Goal: Task Accomplishment & Management: Manage account settings

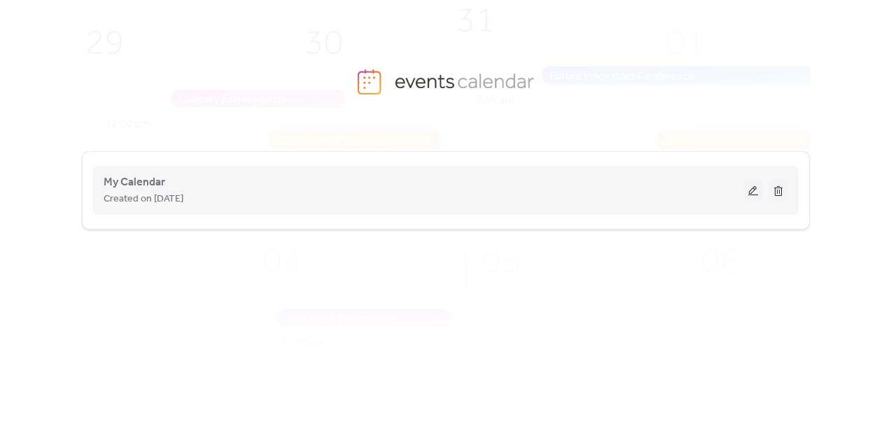
click at [750, 193] on button at bounding box center [753, 190] width 20 height 21
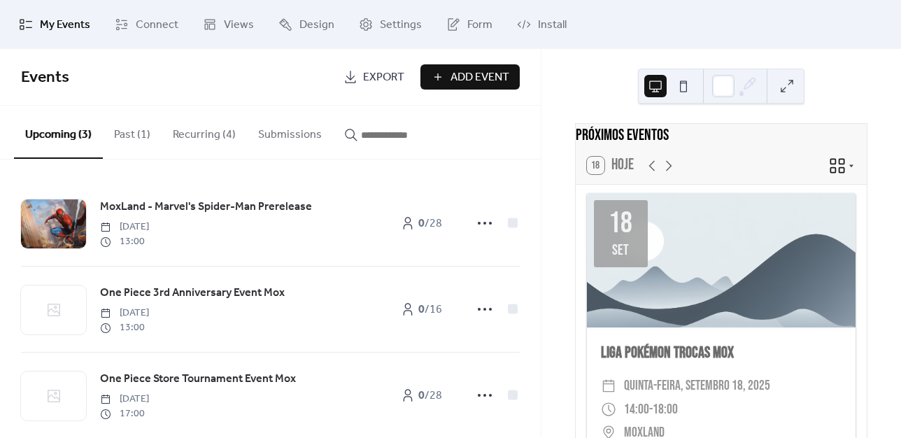
click at [121, 137] on button "Past (1)" at bounding box center [132, 132] width 59 height 52
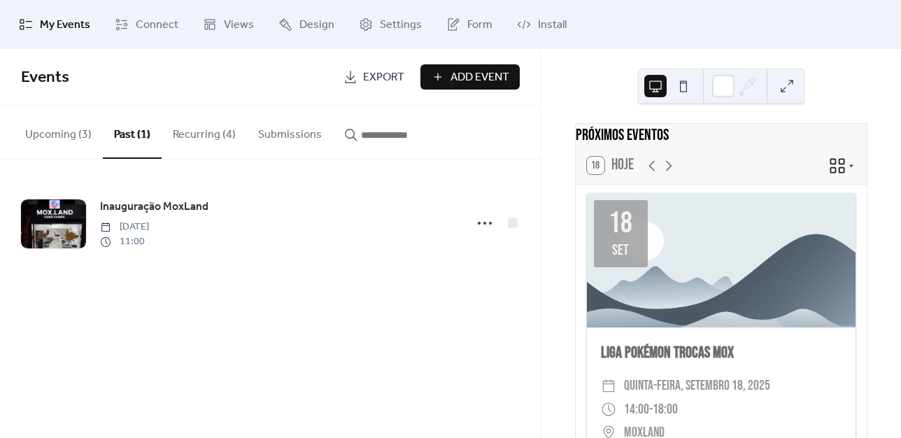
click at [54, 131] on button "Upcoming (3)" at bounding box center [58, 132] width 89 height 52
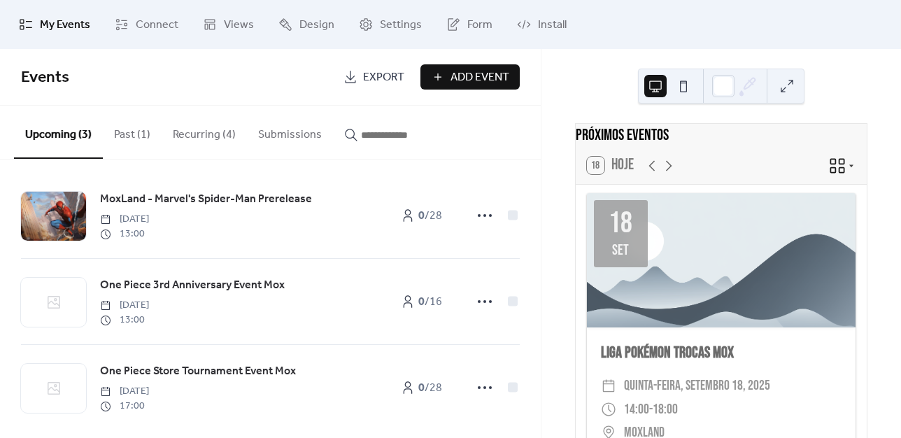
scroll to position [20, 0]
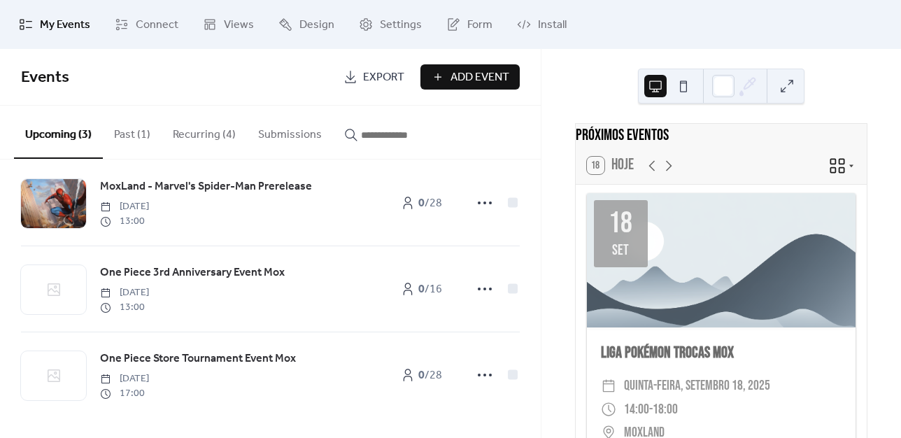
click at [210, 135] on button "Recurring (4)" at bounding box center [204, 132] width 85 height 52
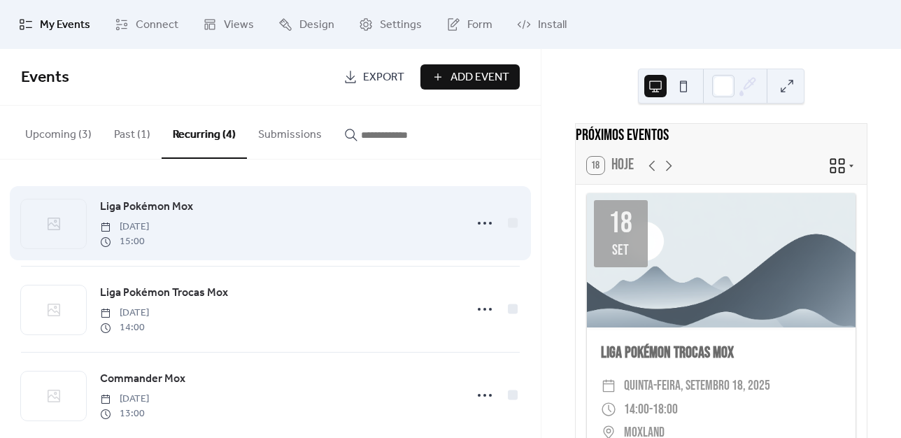
drag, startPoint x: 204, startPoint y: 204, endPoint x: 100, endPoint y: 206, distance: 103.6
click at [100, 206] on div "Liga Pokémon Mox [DATE] 15:00" at bounding box center [278, 223] width 356 height 50
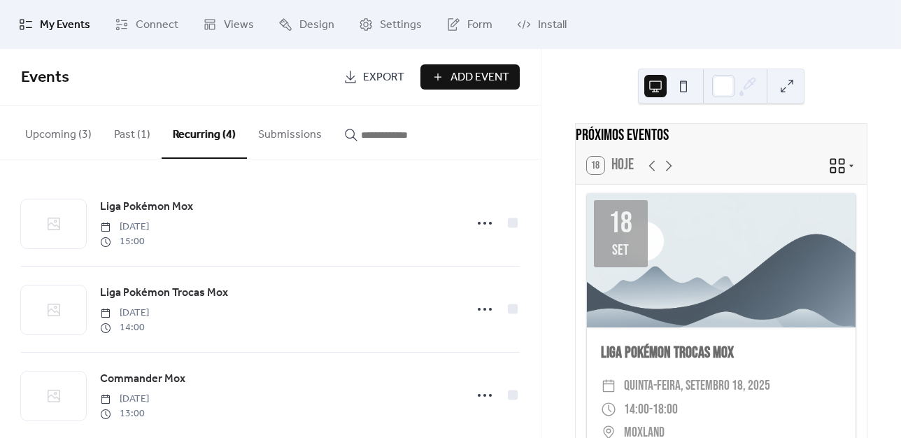
copy span "Liga Pokémon Mox"
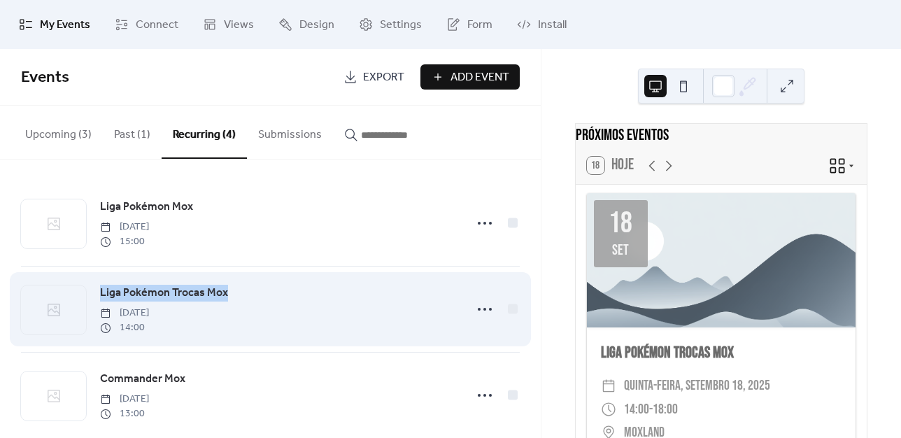
drag, startPoint x: 246, startPoint y: 292, endPoint x: 97, endPoint y: 292, distance: 149.7
click at [97, 292] on div "Liga Pokémon Trocas Mox [DATE] 14:00" at bounding box center [270, 309] width 499 height 85
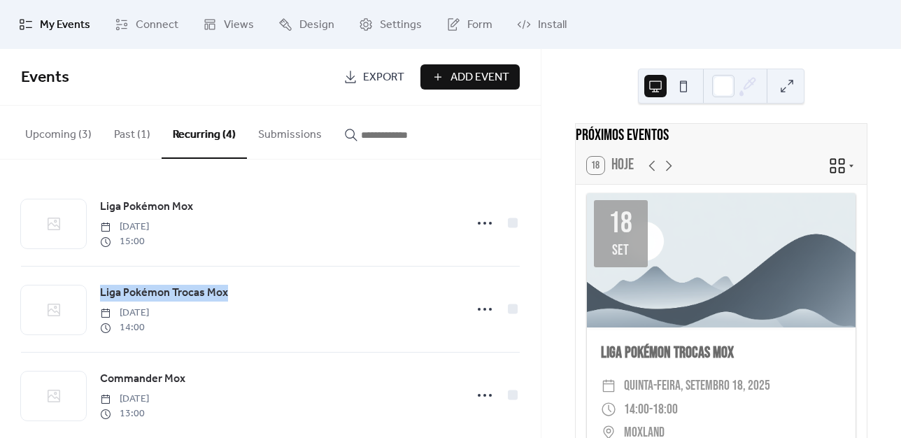
copy span "Liga Pokémon Trocas Mox"
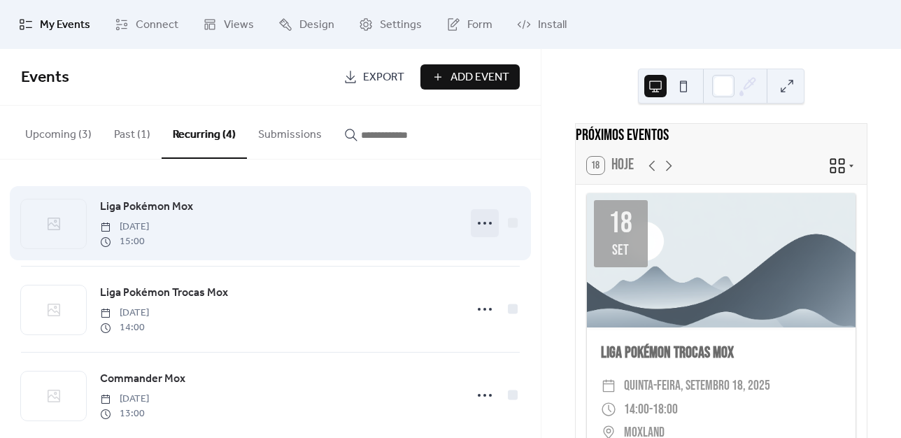
click at [483, 224] on circle at bounding box center [484, 223] width 3 height 3
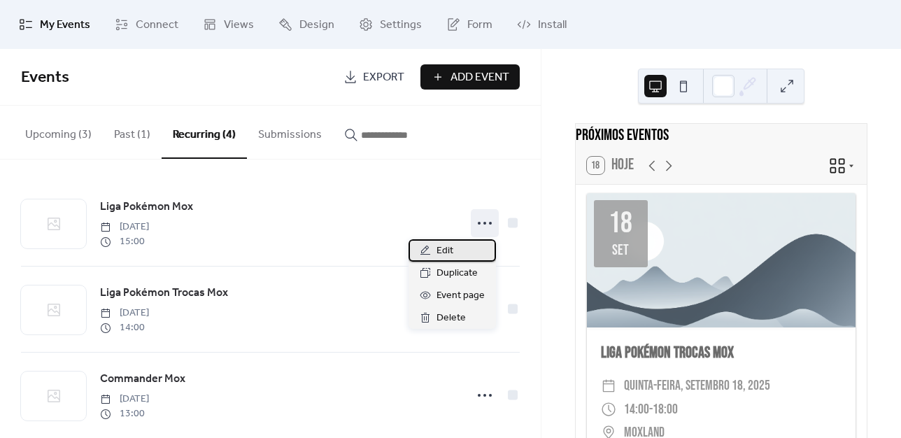
click at [450, 248] on span "Edit" at bounding box center [445, 251] width 17 height 17
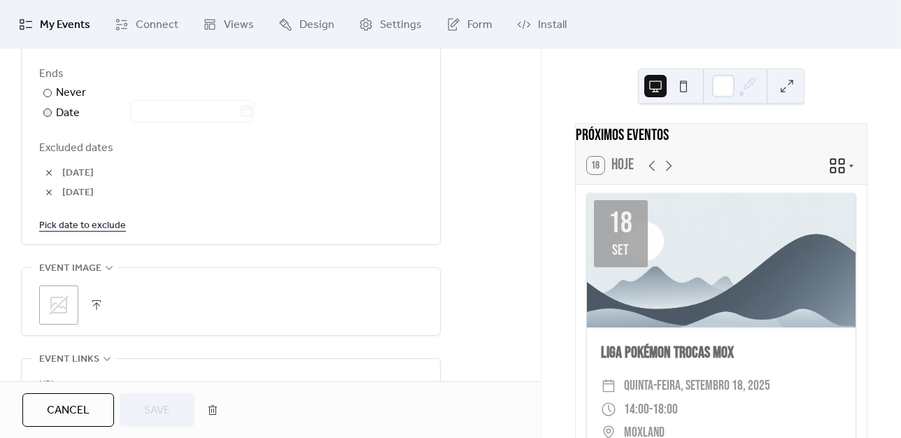
scroll to position [909, 0]
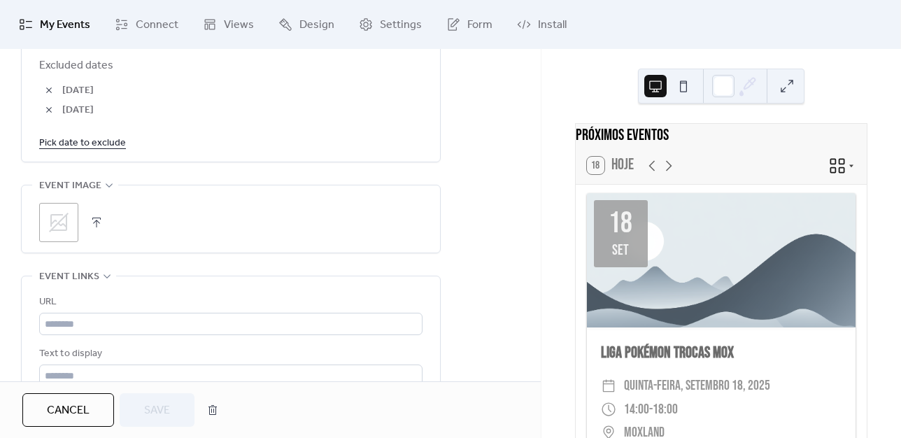
click at [68, 220] on icon at bounding box center [59, 222] width 22 height 22
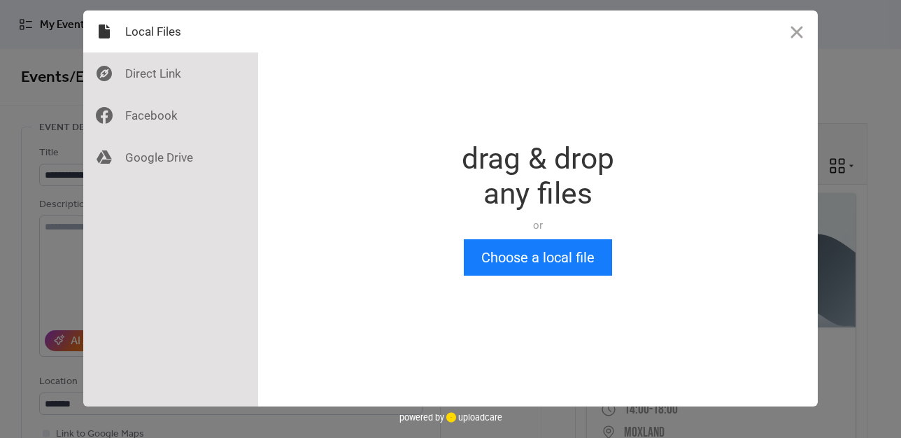
scroll to position [0, 0]
click at [521, 256] on button "Choose a local file" at bounding box center [538, 257] width 148 height 36
click at [537, 262] on button "Choose a local file" at bounding box center [538, 257] width 148 height 36
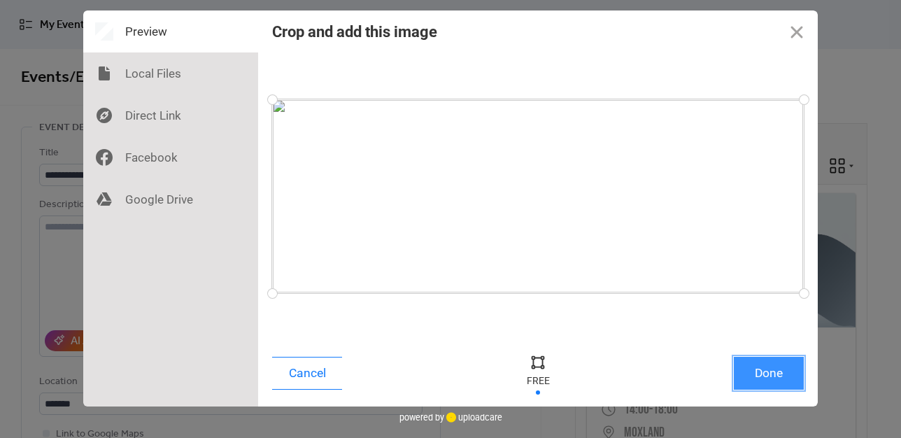
click at [753, 370] on button "Done" at bounding box center [769, 373] width 70 height 33
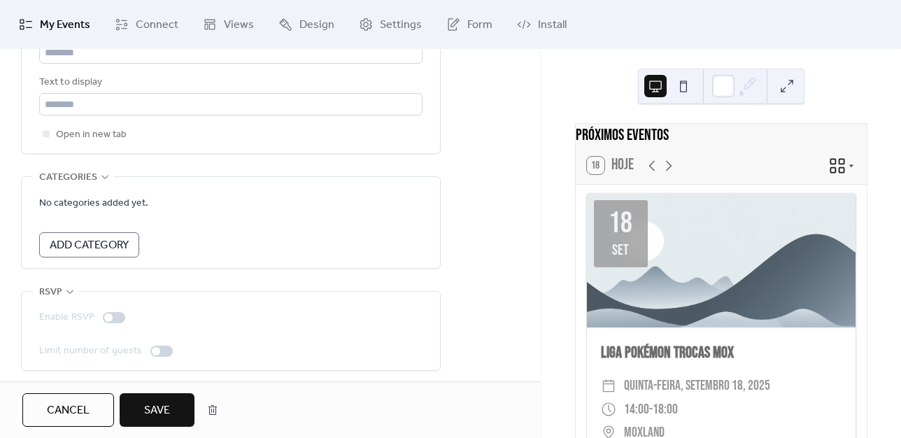
scroll to position [1184, 0]
click at [154, 411] on span "Save" at bounding box center [157, 410] width 26 height 17
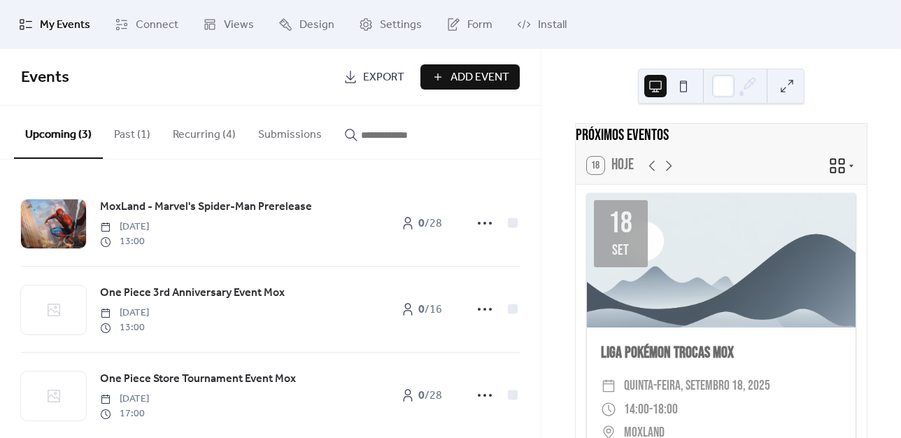
click at [212, 129] on button "Recurring (4)" at bounding box center [204, 132] width 85 height 52
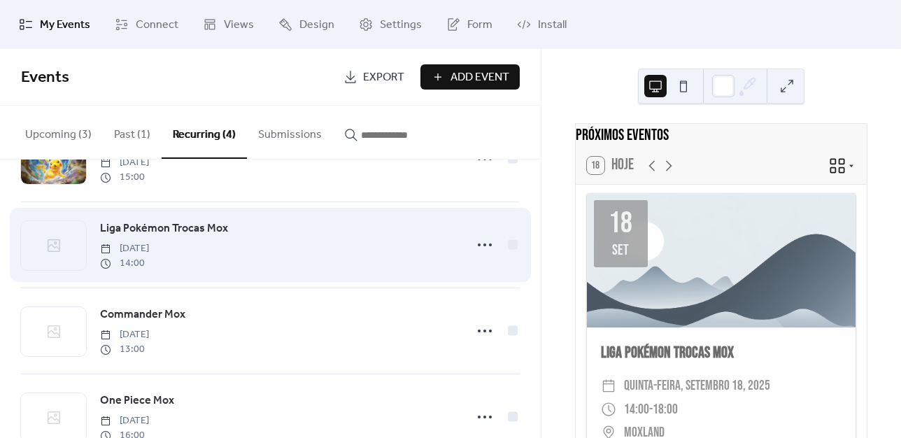
scroll to position [70, 0]
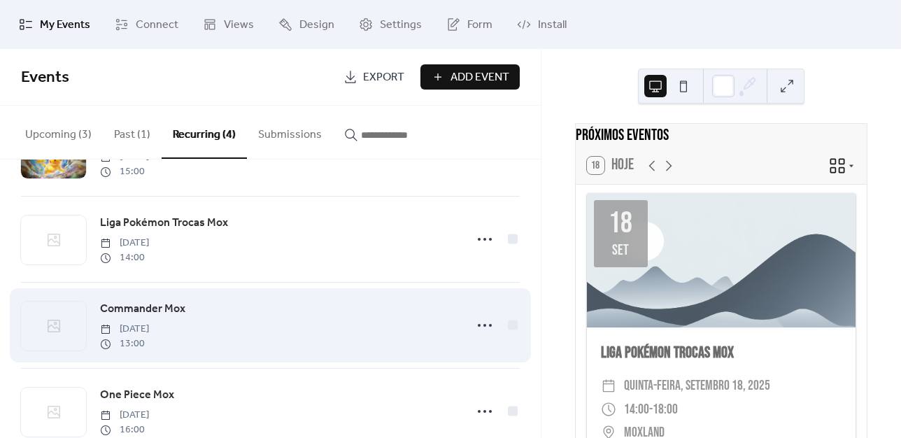
click at [59, 323] on icon at bounding box center [53, 326] width 17 height 17
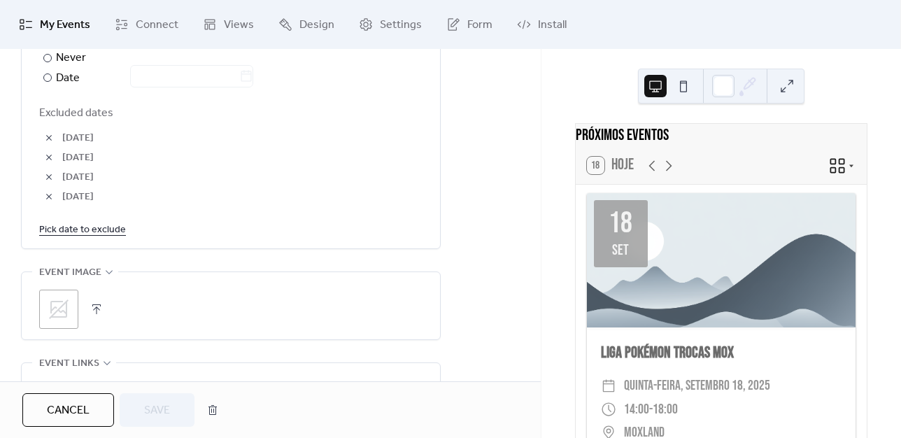
scroll to position [909, 0]
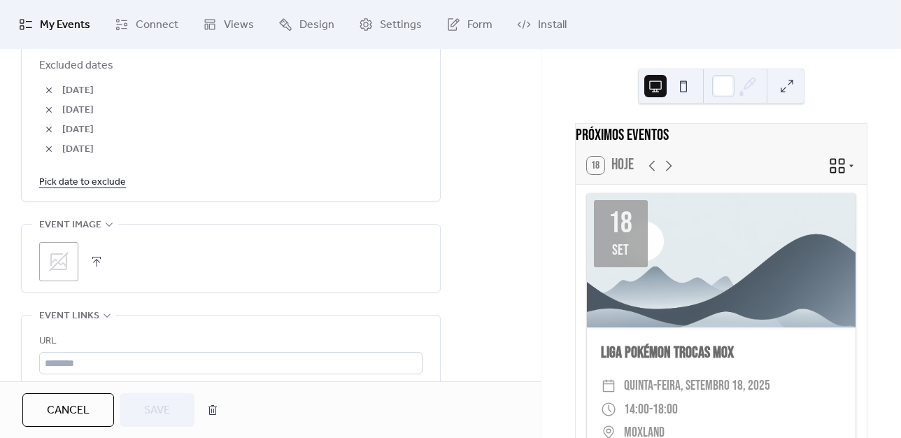
click at [64, 262] on icon at bounding box center [59, 262] width 20 height 20
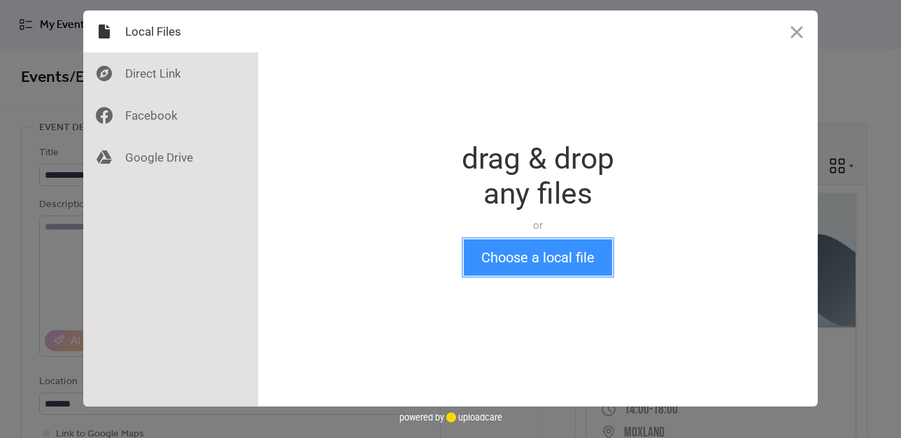
click at [517, 256] on button "Choose a local file" at bounding box center [538, 257] width 148 height 36
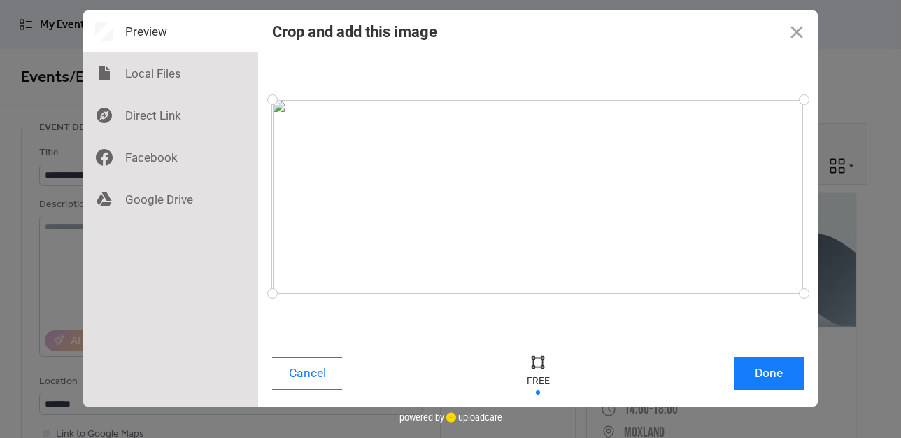
drag, startPoint x: 652, startPoint y: 225, endPoint x: 597, endPoint y: 223, distance: 55.3
click at [597, 223] on div at bounding box center [538, 196] width 532 height 194
click at [764, 369] on button "Done" at bounding box center [769, 373] width 70 height 33
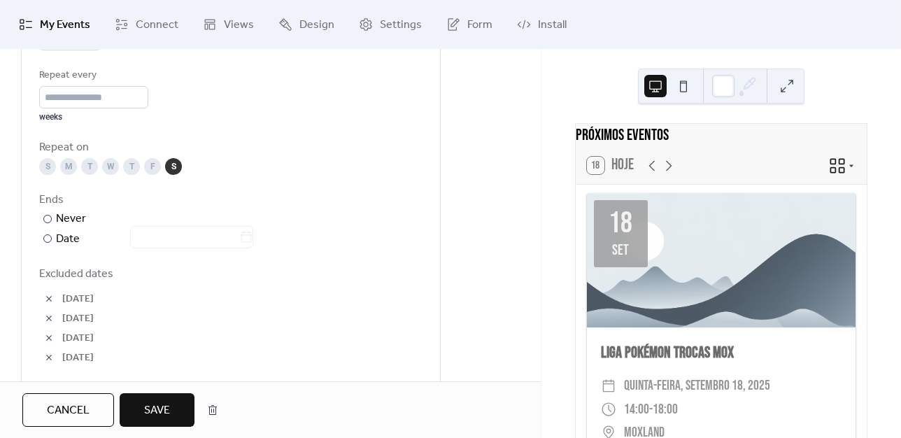
scroll to position [700, 0]
click at [151, 408] on span "Save" at bounding box center [157, 410] width 26 height 17
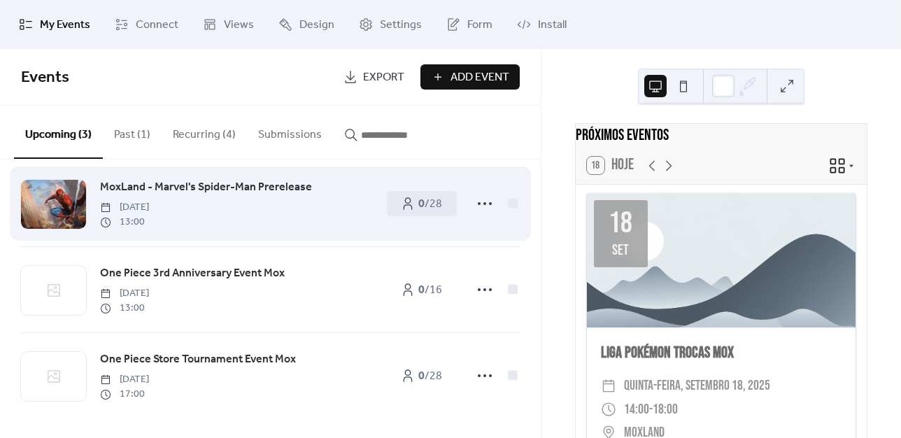
scroll to position [20, 0]
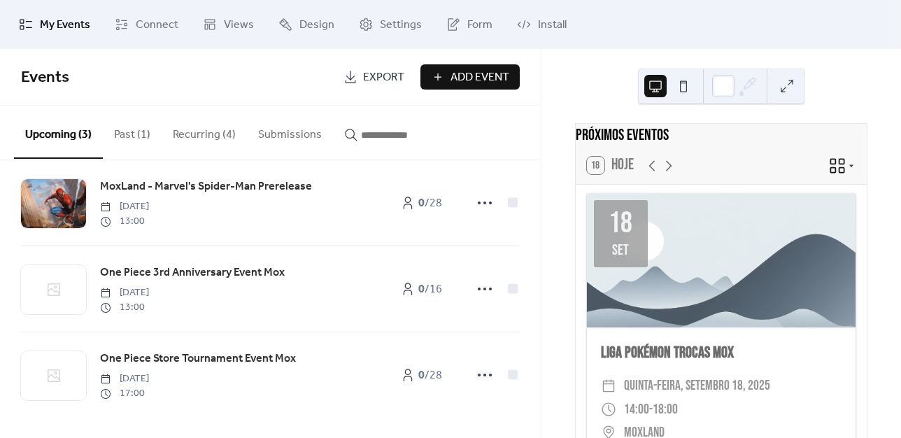
click at [204, 139] on button "Recurring (4)" at bounding box center [204, 132] width 85 height 52
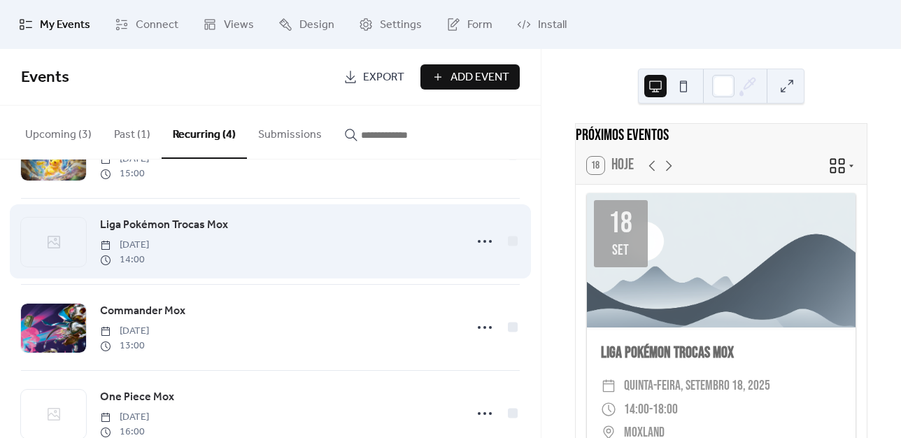
scroll to position [106, 0]
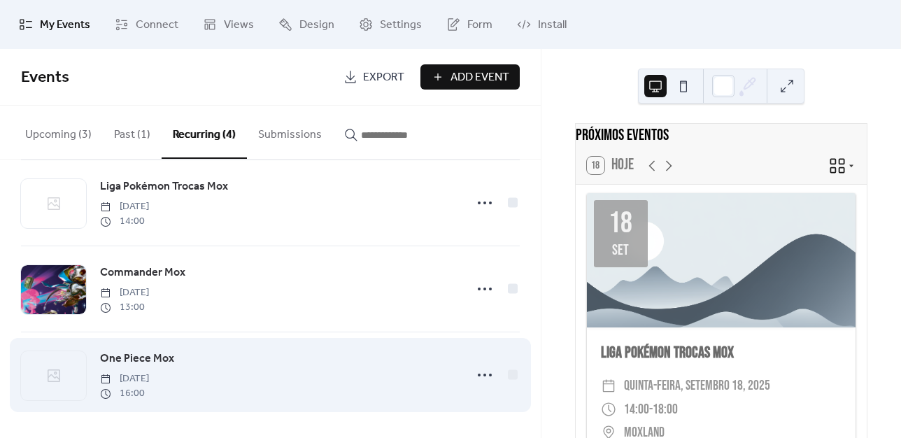
click at [39, 390] on div at bounding box center [53, 375] width 65 height 49
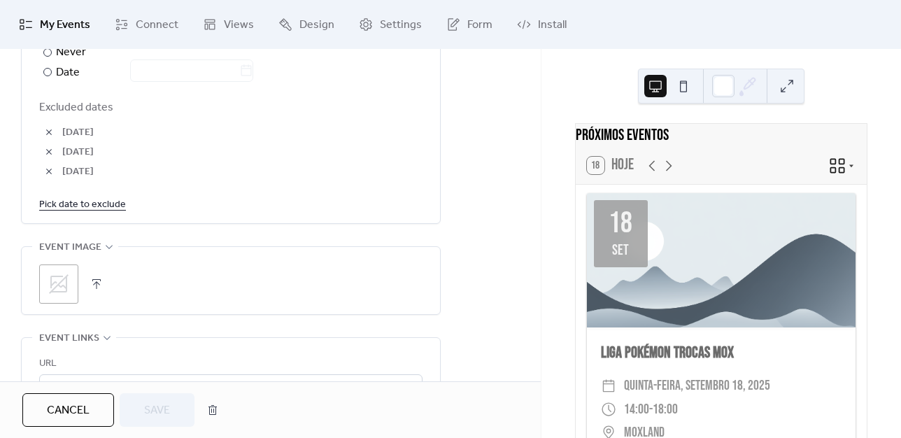
scroll to position [979, 0]
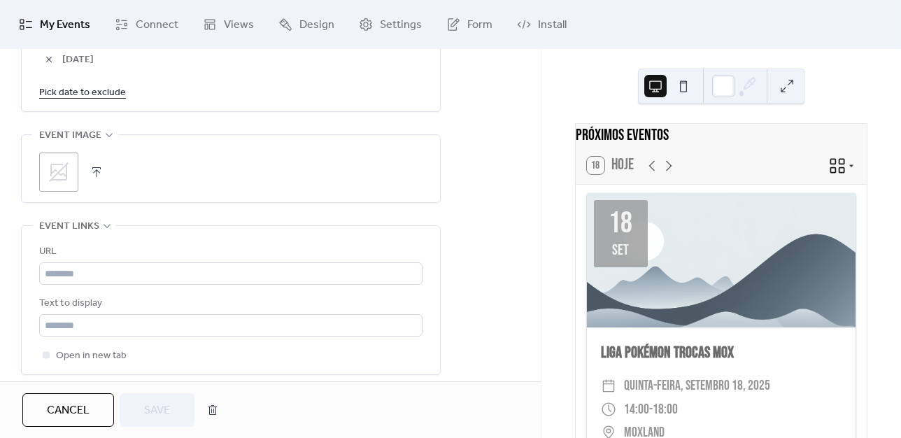
click at [55, 170] on icon at bounding box center [59, 172] width 22 height 22
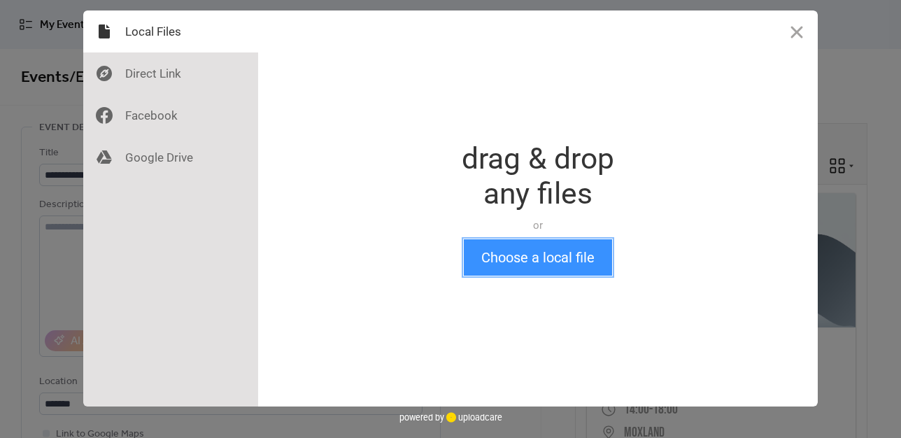
click at [493, 249] on button "Choose a local file" at bounding box center [538, 257] width 148 height 36
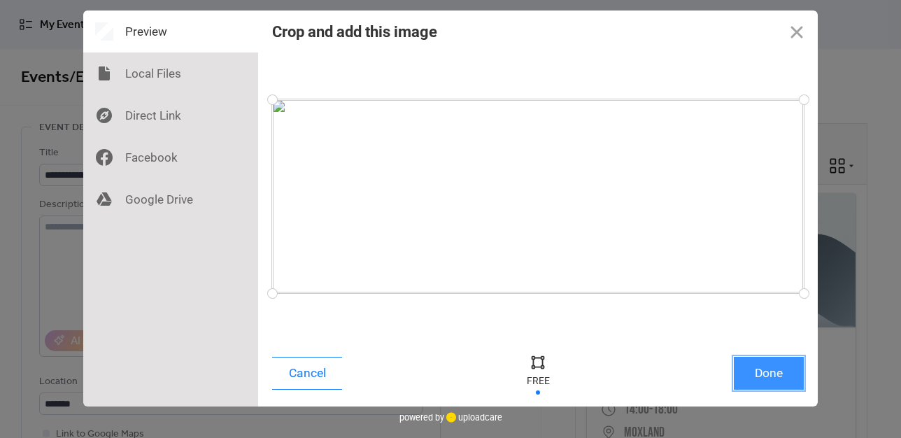
click at [770, 367] on button "Done" at bounding box center [769, 373] width 70 height 33
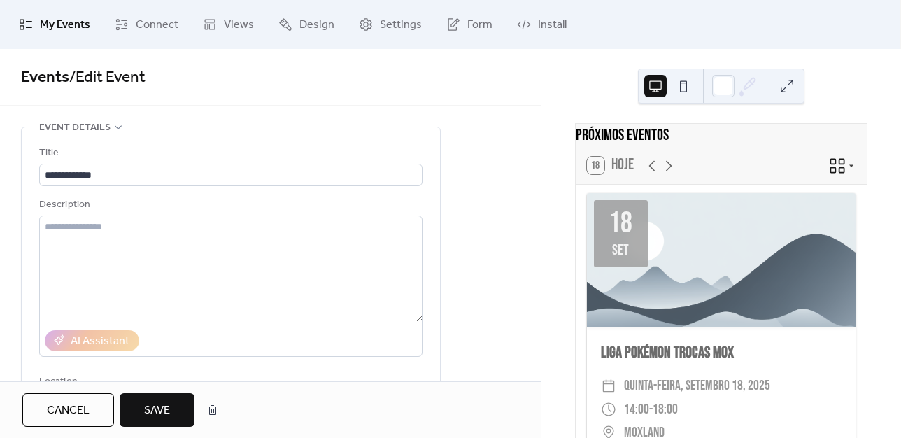
click at [148, 413] on span "Save" at bounding box center [157, 410] width 26 height 17
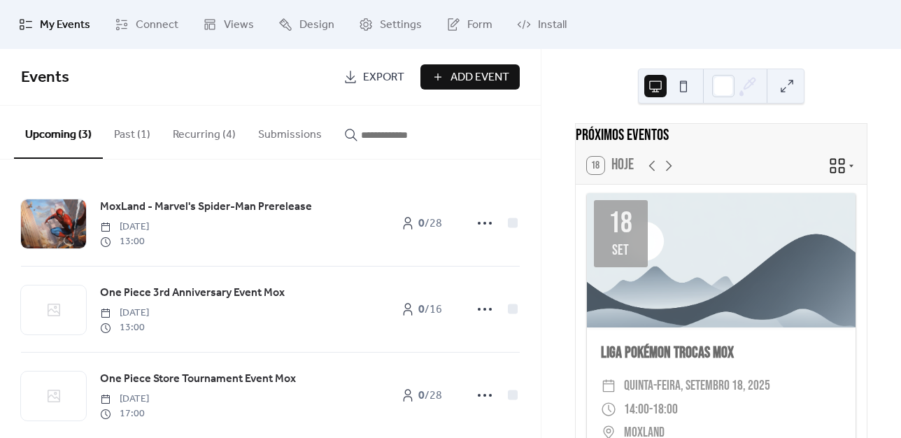
click at [186, 142] on button "Recurring (4)" at bounding box center [204, 132] width 85 height 52
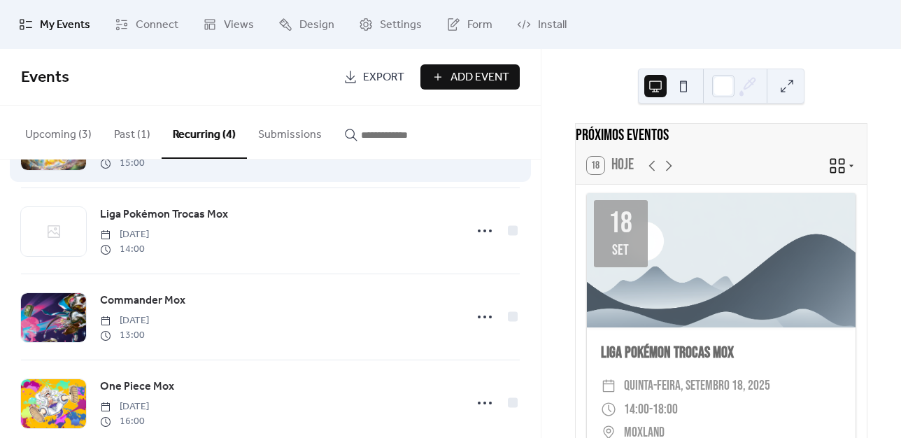
scroll to position [106, 0]
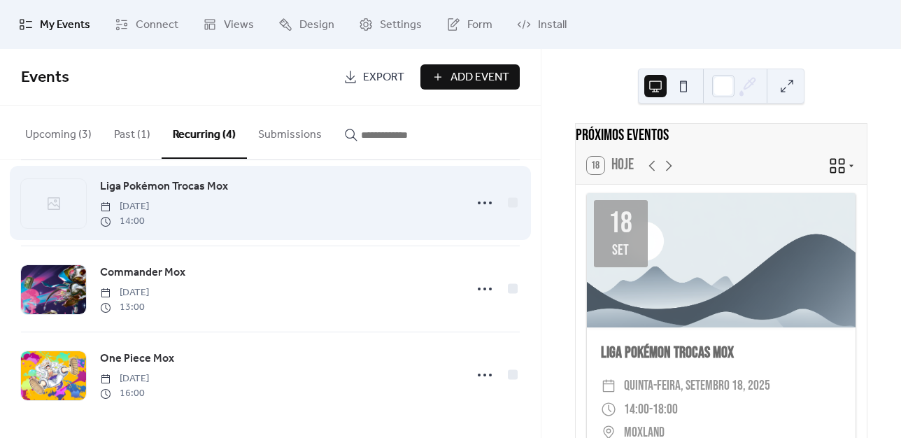
click at [59, 199] on icon at bounding box center [54, 203] width 13 height 13
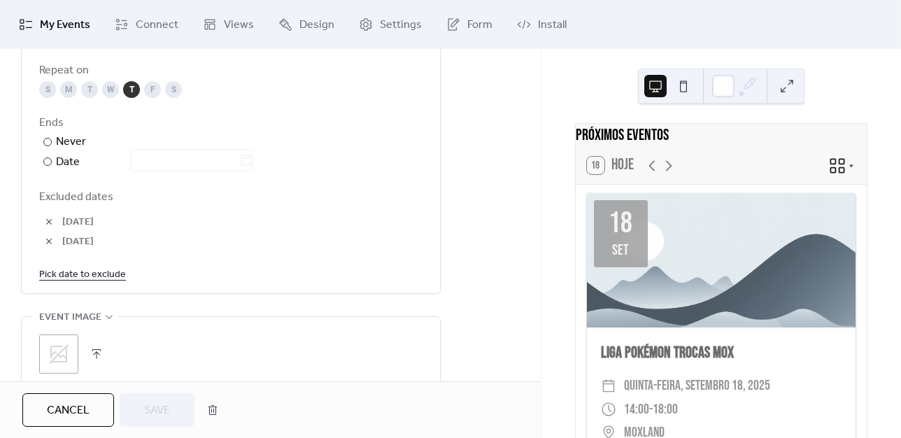
scroll to position [840, 0]
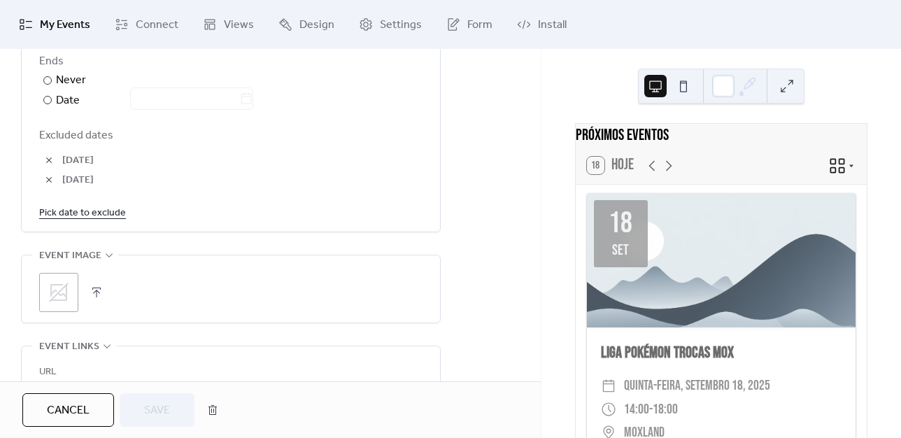
click at [84, 278] on div ";" at bounding box center [230, 292] width 383 height 39
click at [53, 293] on icon at bounding box center [59, 292] width 22 height 22
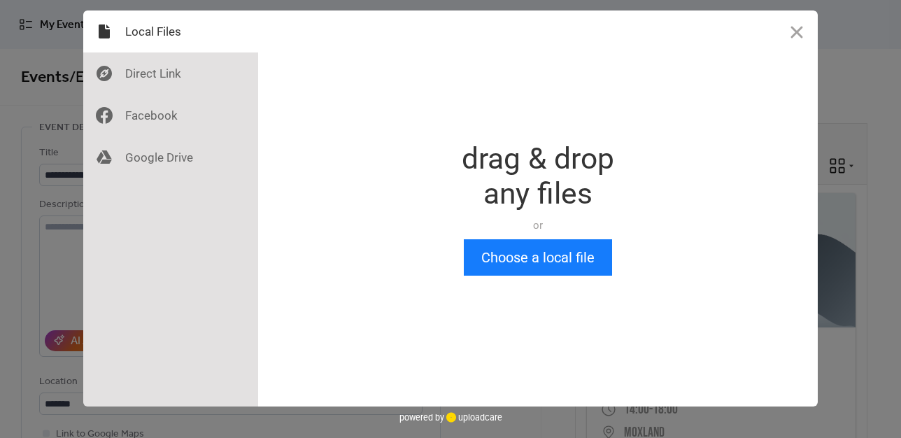
scroll to position [0, 0]
click at [528, 262] on button "Choose a local file" at bounding box center [538, 257] width 148 height 36
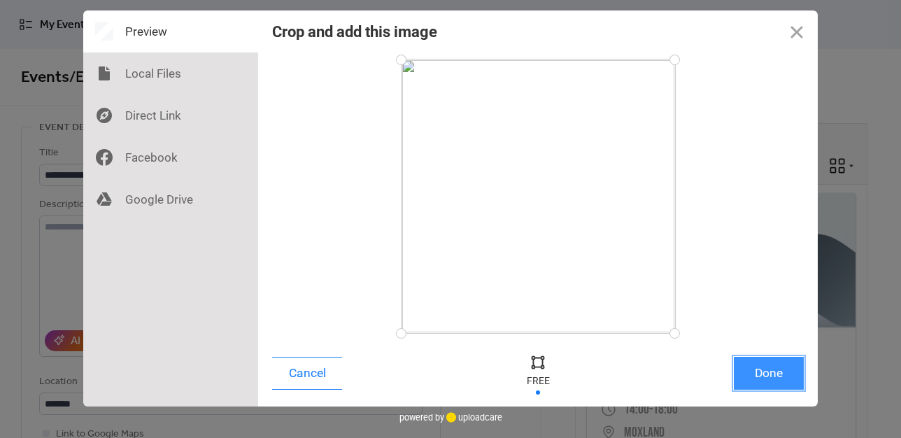
click at [770, 374] on button "Done" at bounding box center [769, 373] width 70 height 33
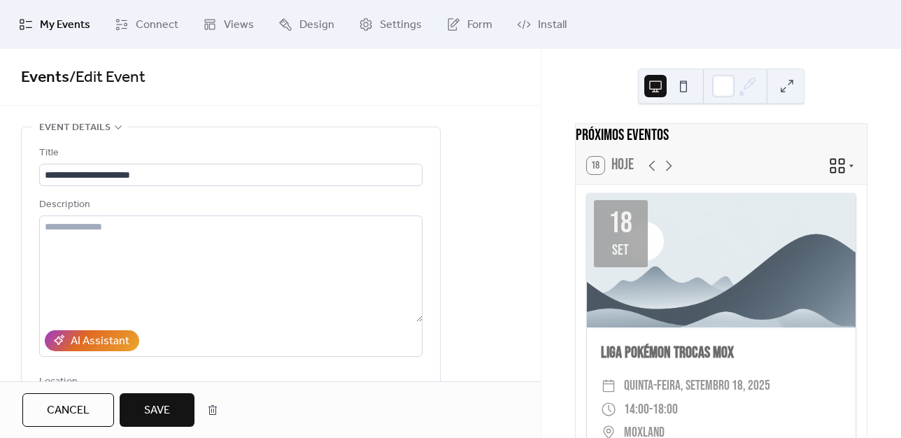
click at [154, 406] on span "Save" at bounding box center [157, 410] width 26 height 17
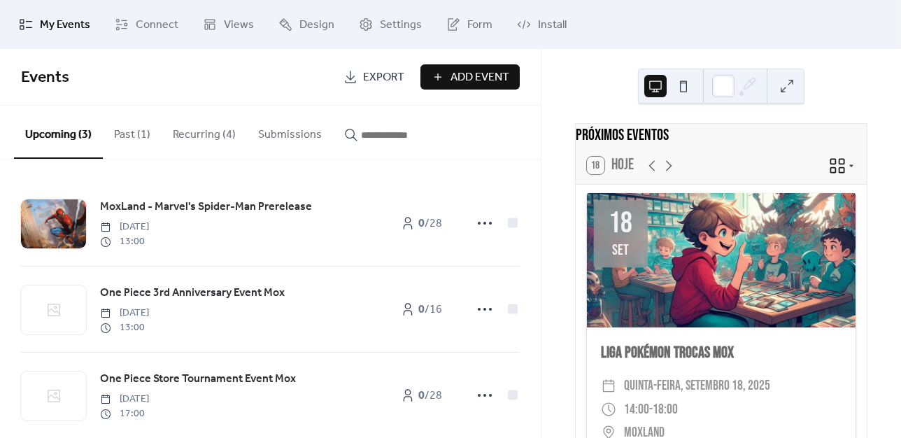
click at [271, 139] on button "Submissions" at bounding box center [290, 132] width 86 height 52
